Goal: Communication & Community: Share content

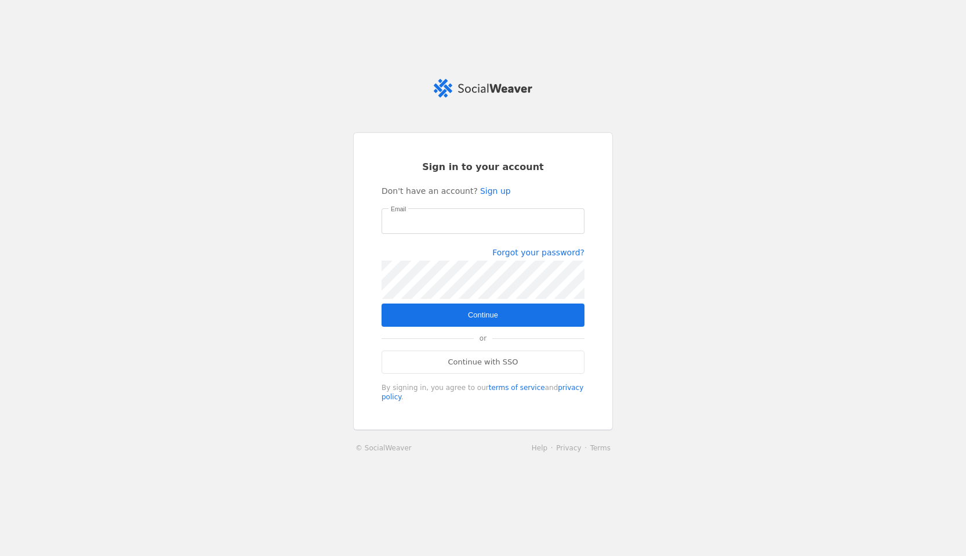
type input "[PERSON_NAME][EMAIL_ADDRESS][PERSON_NAME][DOMAIN_NAME]"
click at [456, 300] on div "Email [PERSON_NAME][EMAIL_ADDRESS][PERSON_NAME][DOMAIN_NAME] Forgot your passwo…" at bounding box center [483, 255] width 203 height 95
click at [452, 313] on span "submit" at bounding box center [483, 314] width 203 height 23
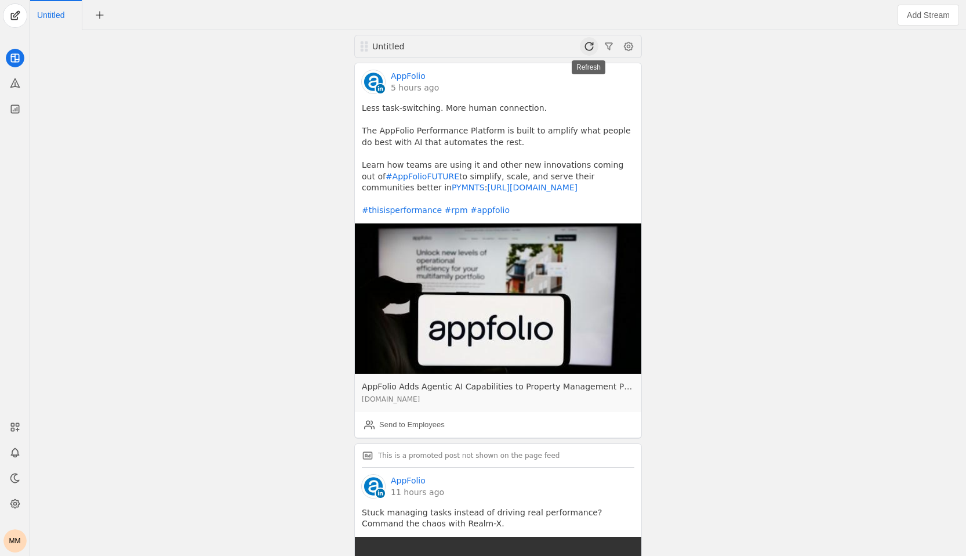
click at [586, 49] on span at bounding box center [589, 46] width 19 height 19
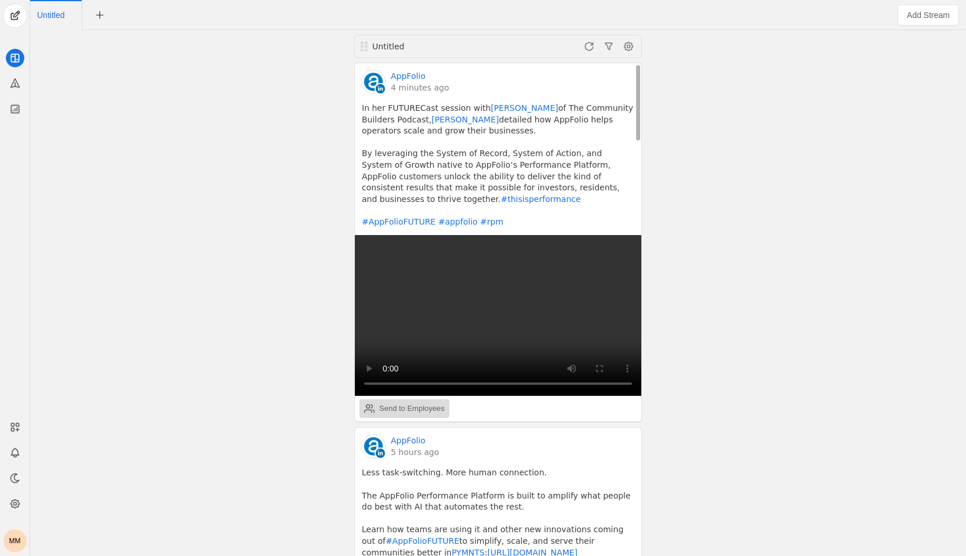
click at [391, 400] on div "Send to Employees" at bounding box center [404, 408] width 81 height 23
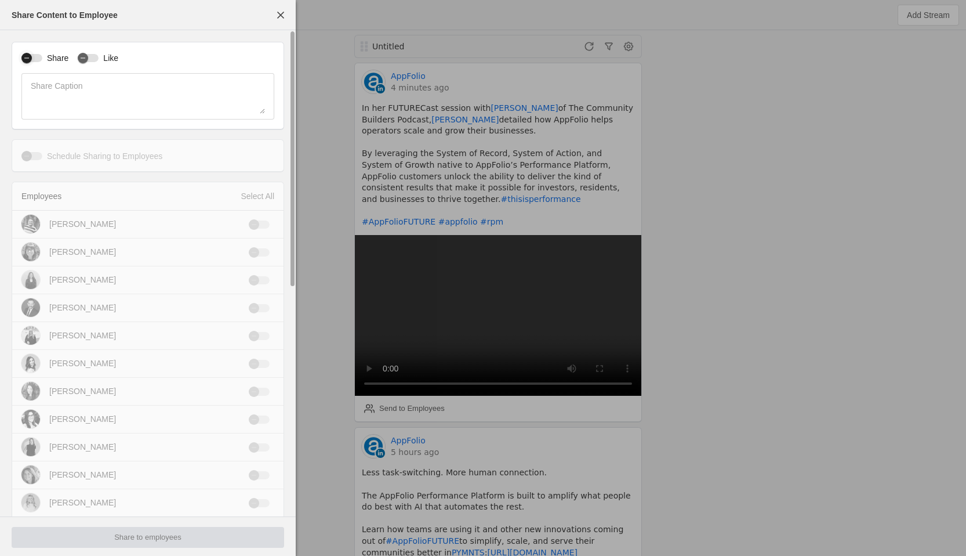
click at [37, 61] on div "button" at bounding box center [31, 58] width 21 height 8
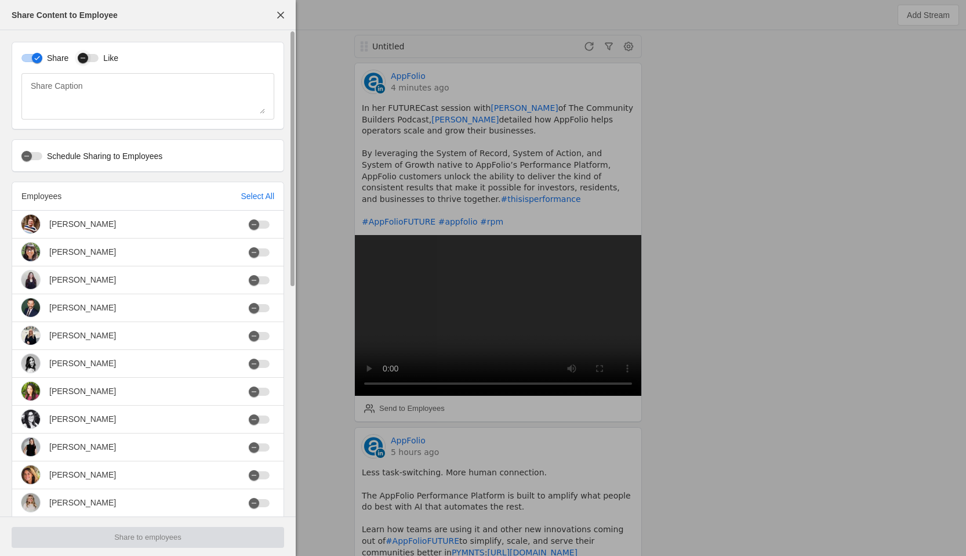
click at [81, 56] on icon "button" at bounding box center [82, 58] width 7 height 7
click at [36, 155] on div "button" at bounding box center [31, 156] width 21 height 8
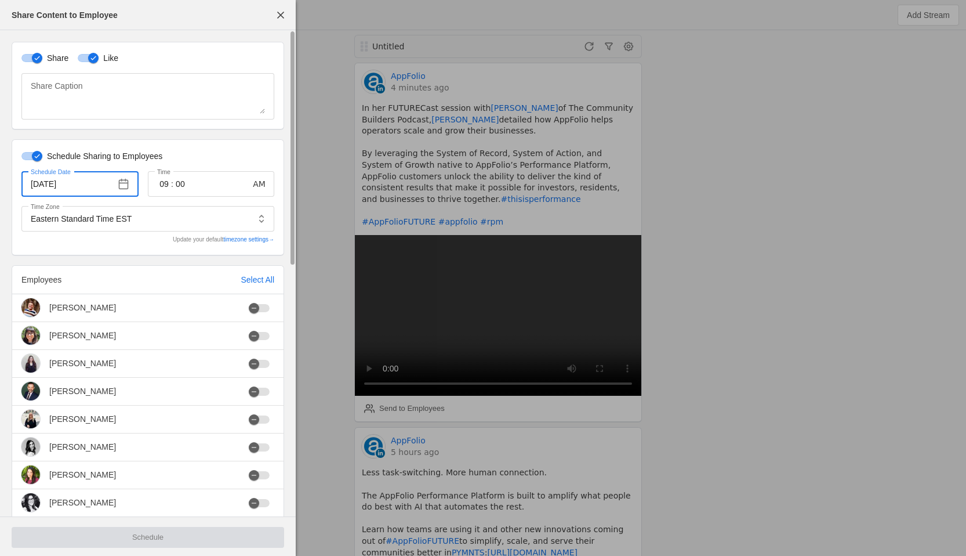
click at [43, 186] on input "[DATE]" at bounding box center [71, 184] width 80 height 14
click at [46, 186] on input "[DATE]" at bounding box center [71, 184] width 80 height 14
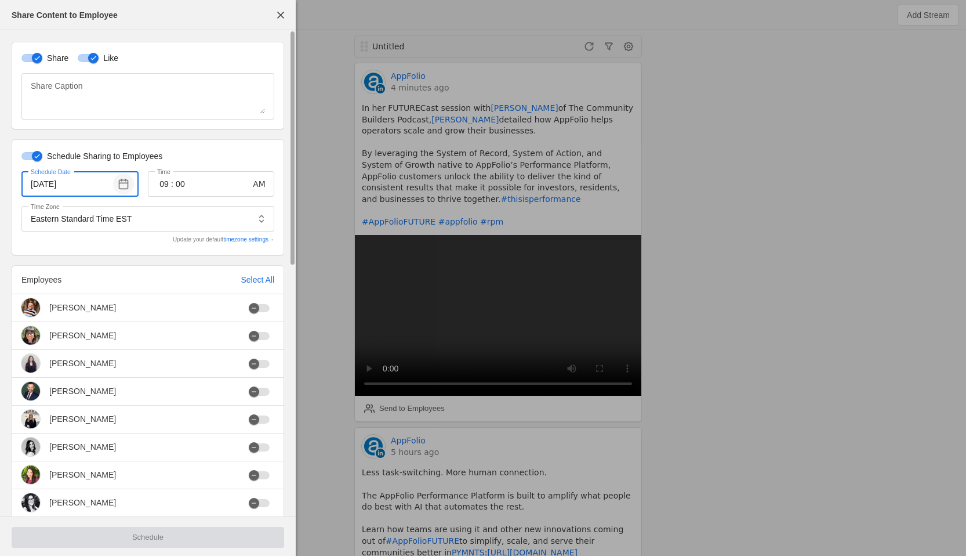
click at [126, 180] on span "button" at bounding box center [123, 183] width 21 height 21
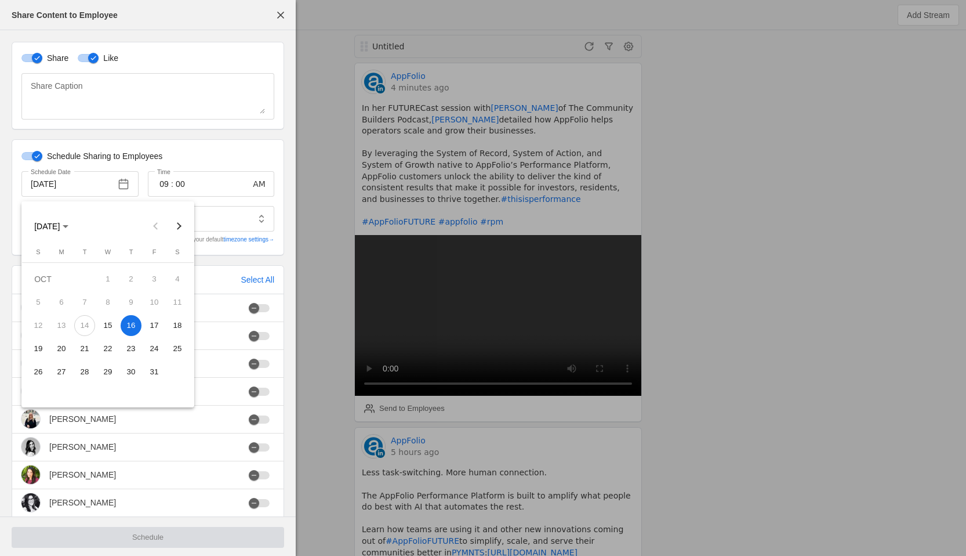
click at [111, 322] on span "15" at bounding box center [107, 325] width 21 height 21
type input "[DATE]"
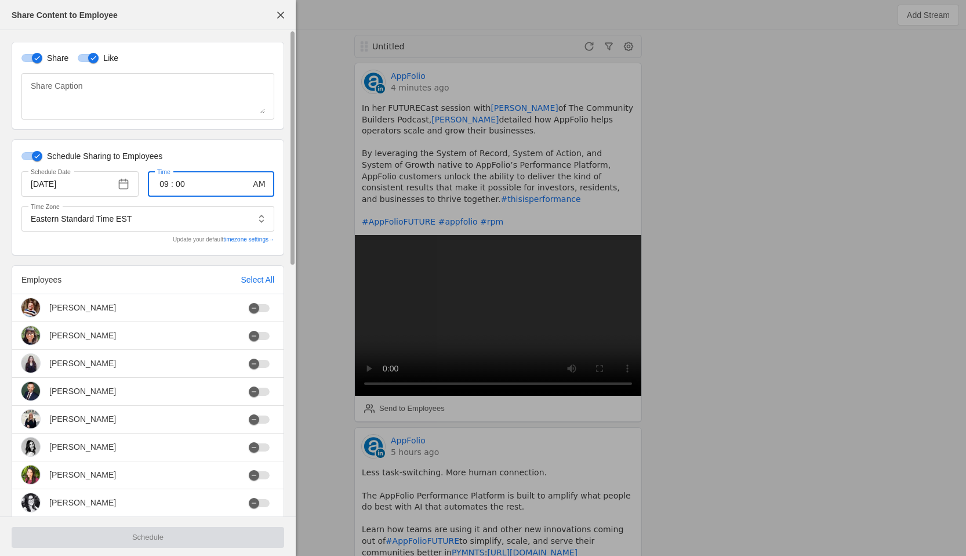
click at [166, 185] on input "09" at bounding box center [164, 184] width 14 height 14
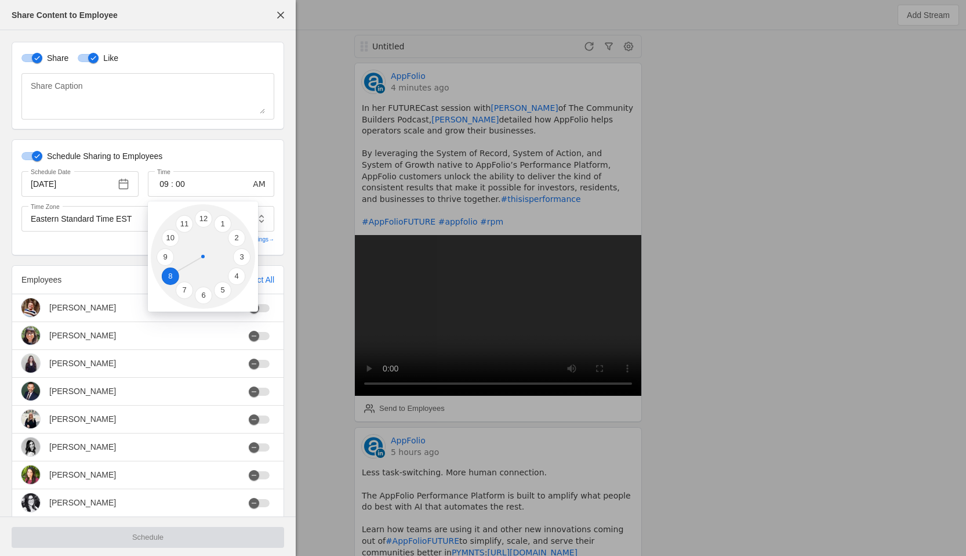
click at [165, 270] on li "8" at bounding box center [170, 275] width 17 height 17
type input "08"
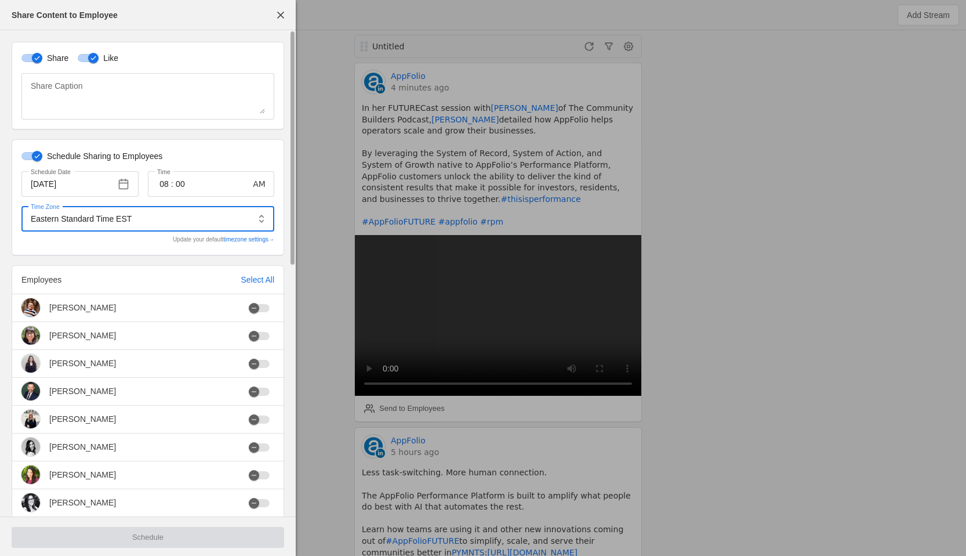
click at [159, 221] on input "Eastern Standard Time EST" at bounding box center [140, 219] width 218 height 14
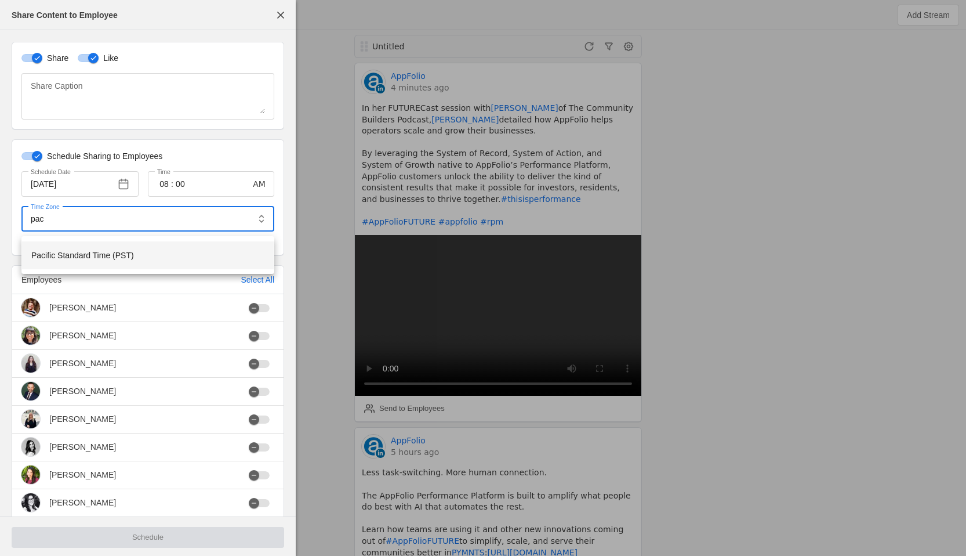
click at [155, 255] on mat-option "Pacific Standard Time (PST)" at bounding box center [148, 255] width 252 height 28
type input "Pacific Standard Time PST"
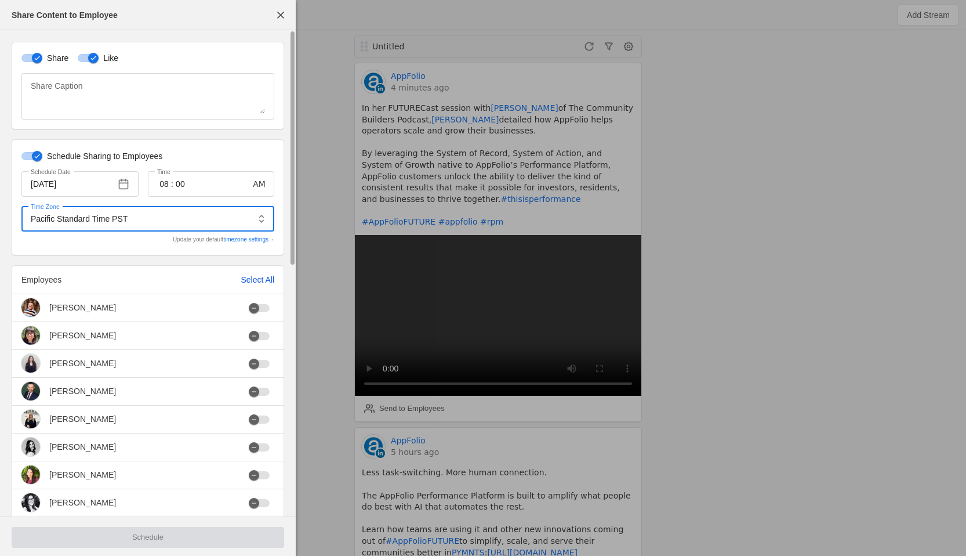
click at [254, 279] on div "Select All" at bounding box center [258, 280] width 34 height 12
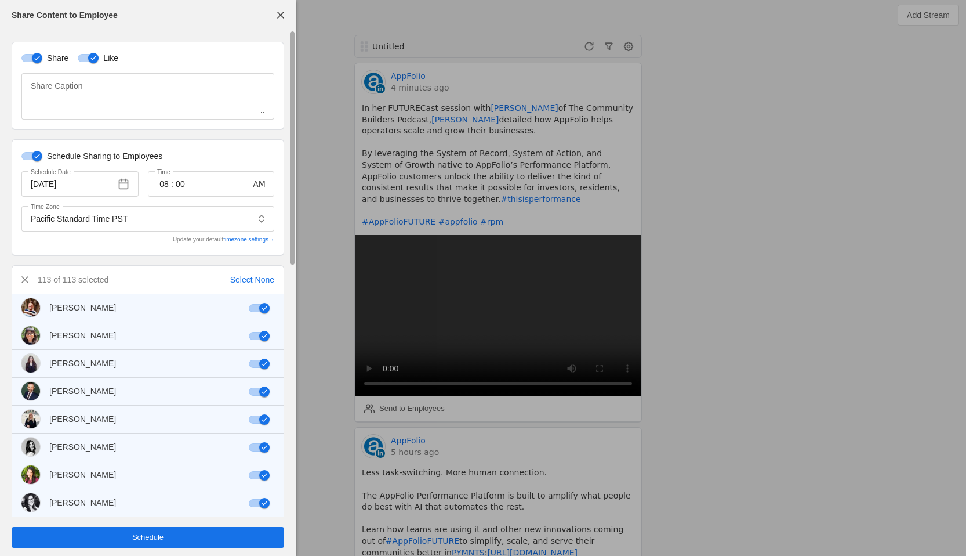
click at [172, 539] on span "undefined" at bounding box center [148, 537] width 273 height 21
